Goal: Information Seeking & Learning: Learn about a topic

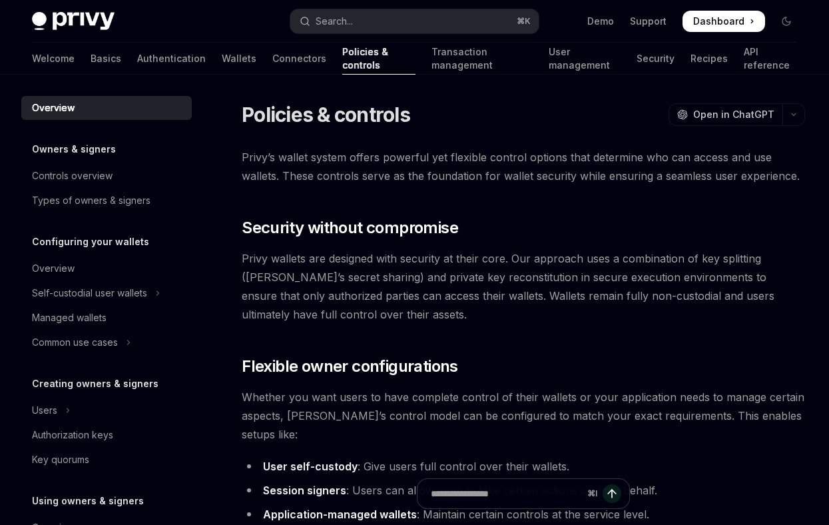
click at [65, 24] on img at bounding box center [73, 21] width 83 height 19
type textarea "*"
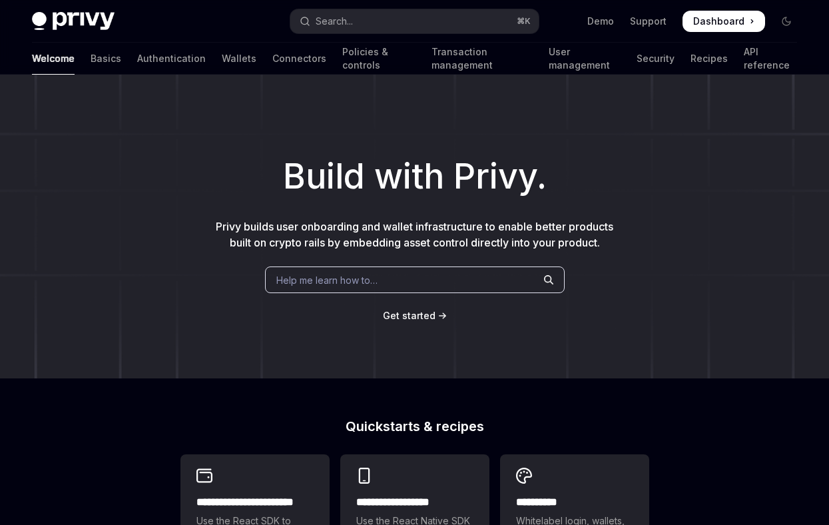
click at [716, 21] on span "Dashboard" at bounding box center [718, 21] width 51 height 13
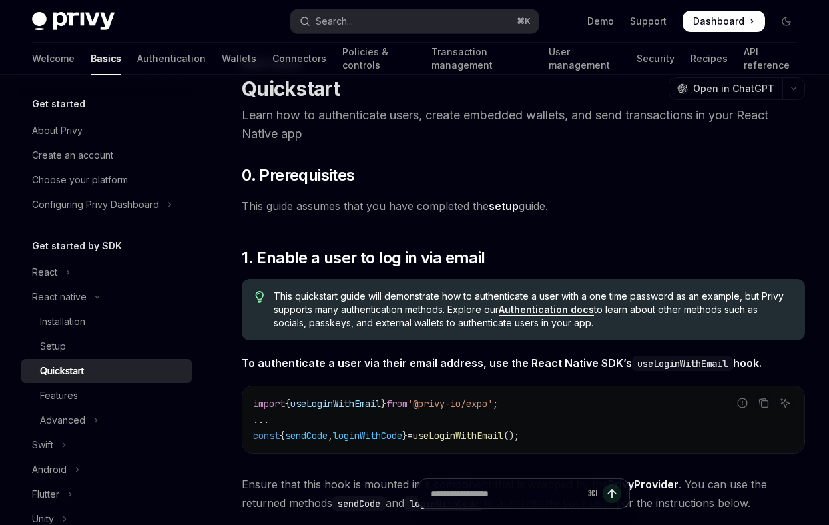
scroll to position [47, 0]
click at [91, 398] on div "Features" at bounding box center [112, 396] width 144 height 16
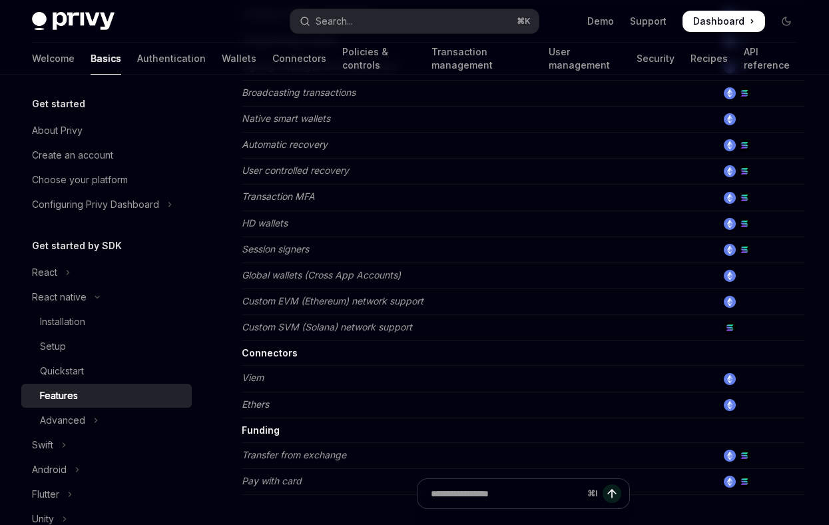
scroll to position [544, 0]
click at [74, 418] on div "Advanced" at bounding box center [62, 420] width 45 height 16
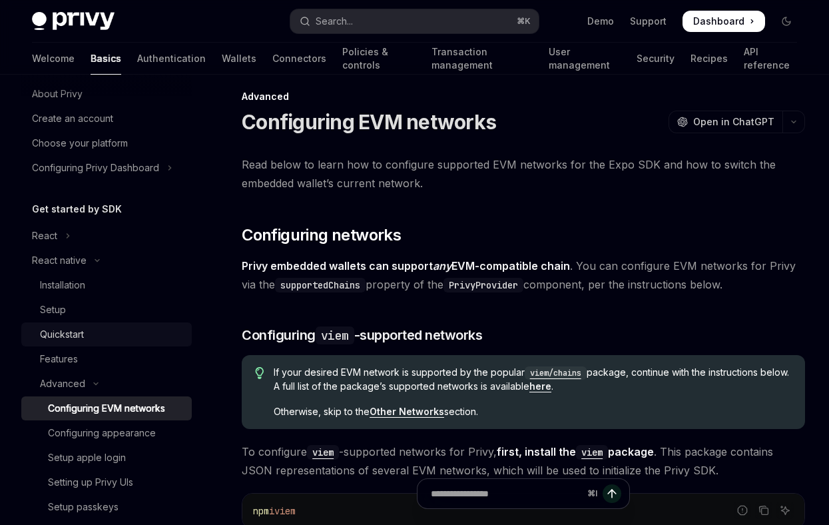
scroll to position [33, 0]
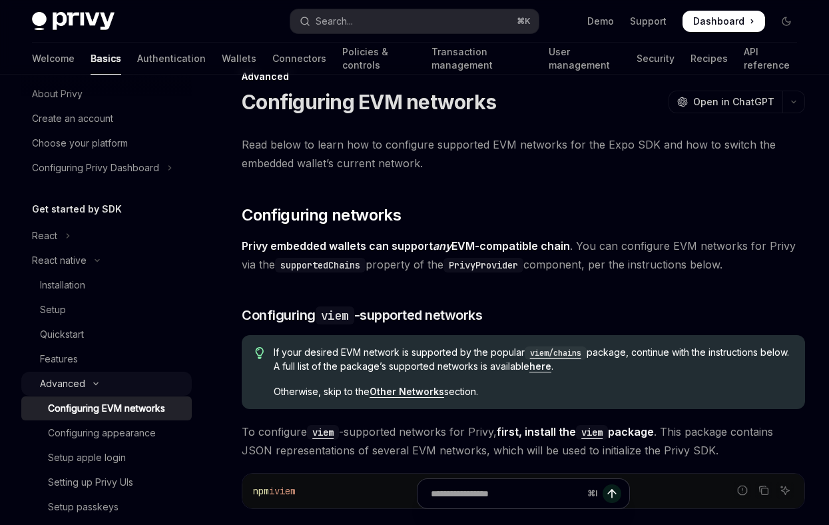
click at [69, 377] on div "Advanced" at bounding box center [62, 384] width 45 height 16
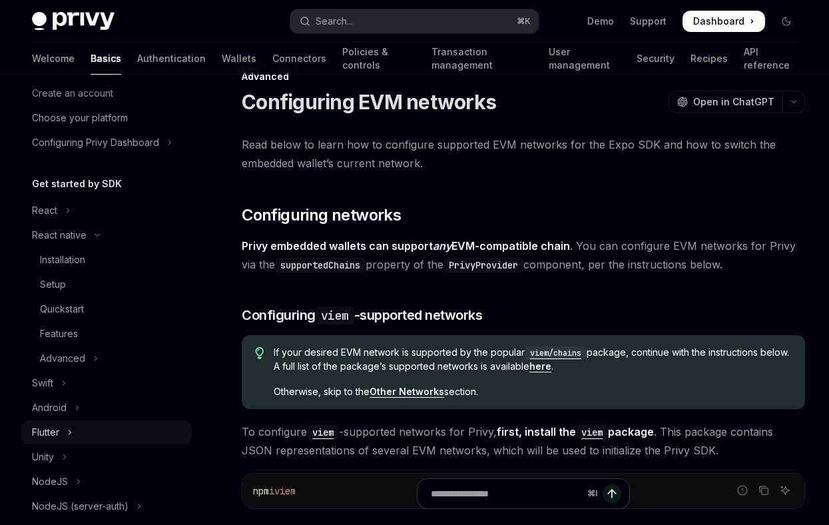
scroll to position [64, 0]
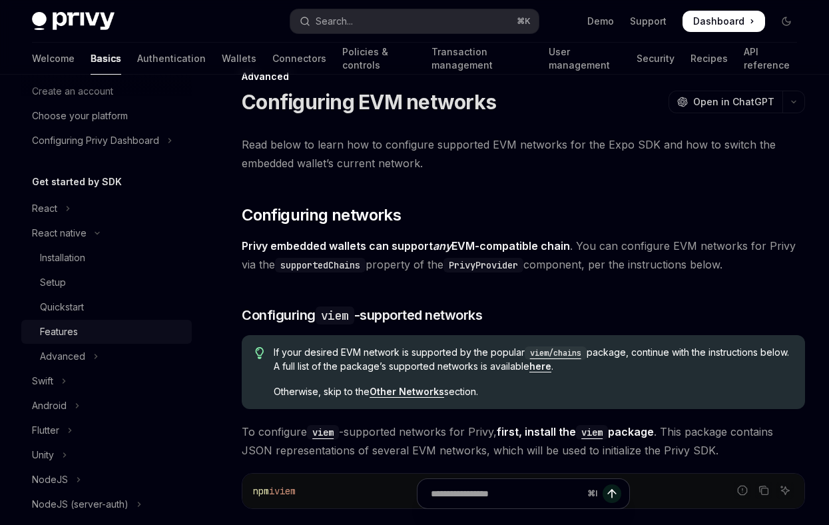
click at [68, 330] on div "Features" at bounding box center [59, 332] width 38 height 16
type textarea "*"
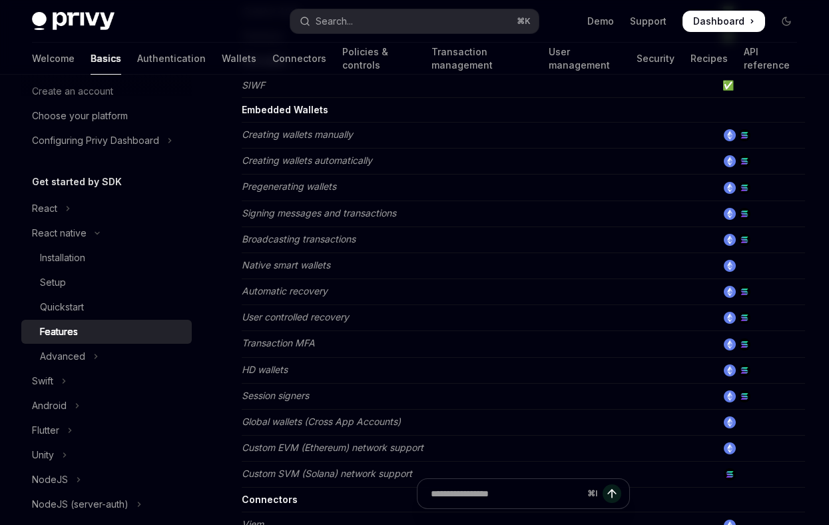
scroll to position [394, 0]
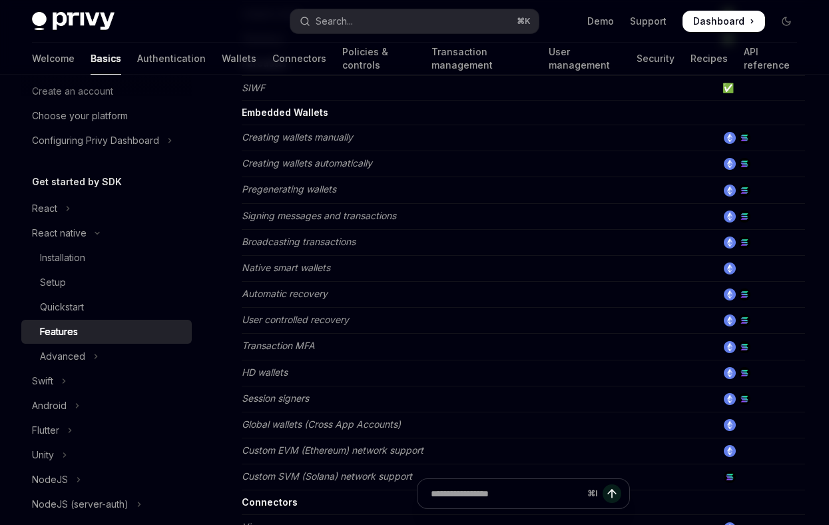
click at [291, 137] on em "Creating wallets manually" at bounding box center [297, 136] width 111 height 11
click at [294, 164] on em "Creating wallets automatically" at bounding box center [307, 162] width 131 height 11
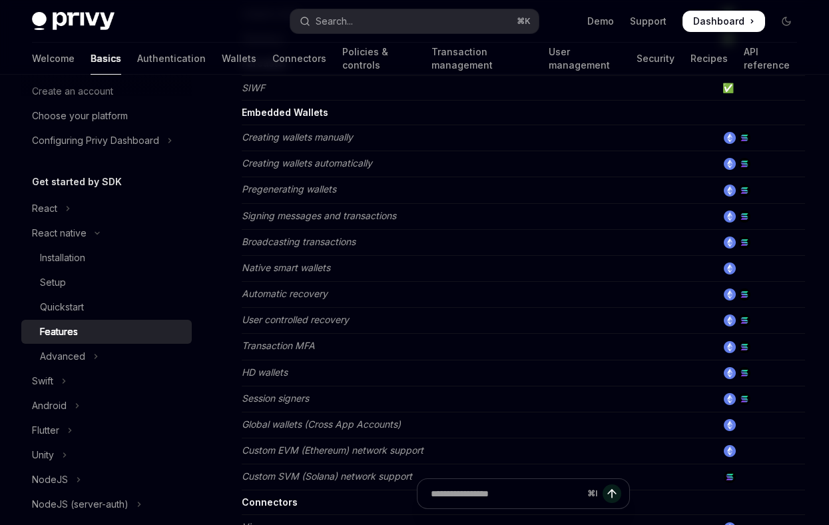
click at [292, 188] on em "Pregenerating wallets" at bounding box center [289, 188] width 95 height 11
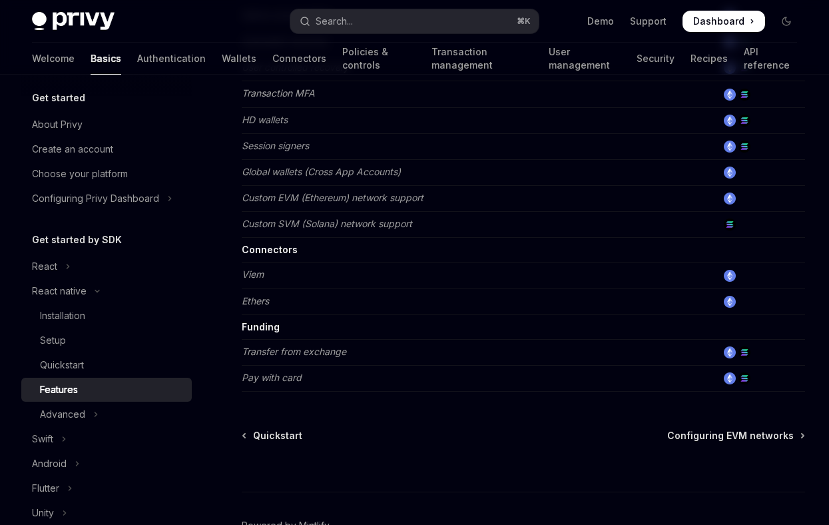
scroll to position [28, 0]
